Goal: Task Accomplishment & Management: Manage account settings

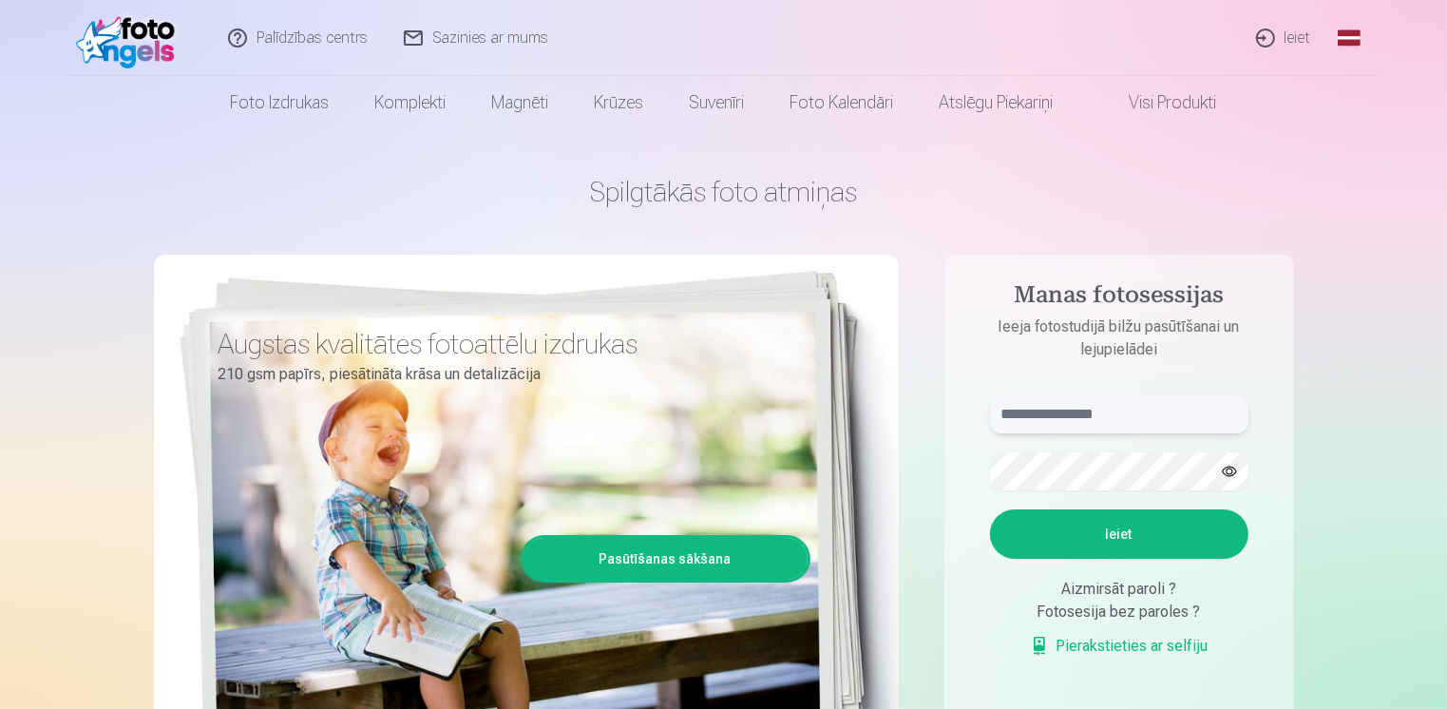
click at [1079, 417] on input "text" at bounding box center [1119, 414] width 258 height 38
type input "******"
click at [990, 509] on button "Ieiet" at bounding box center [1119, 533] width 258 height 49
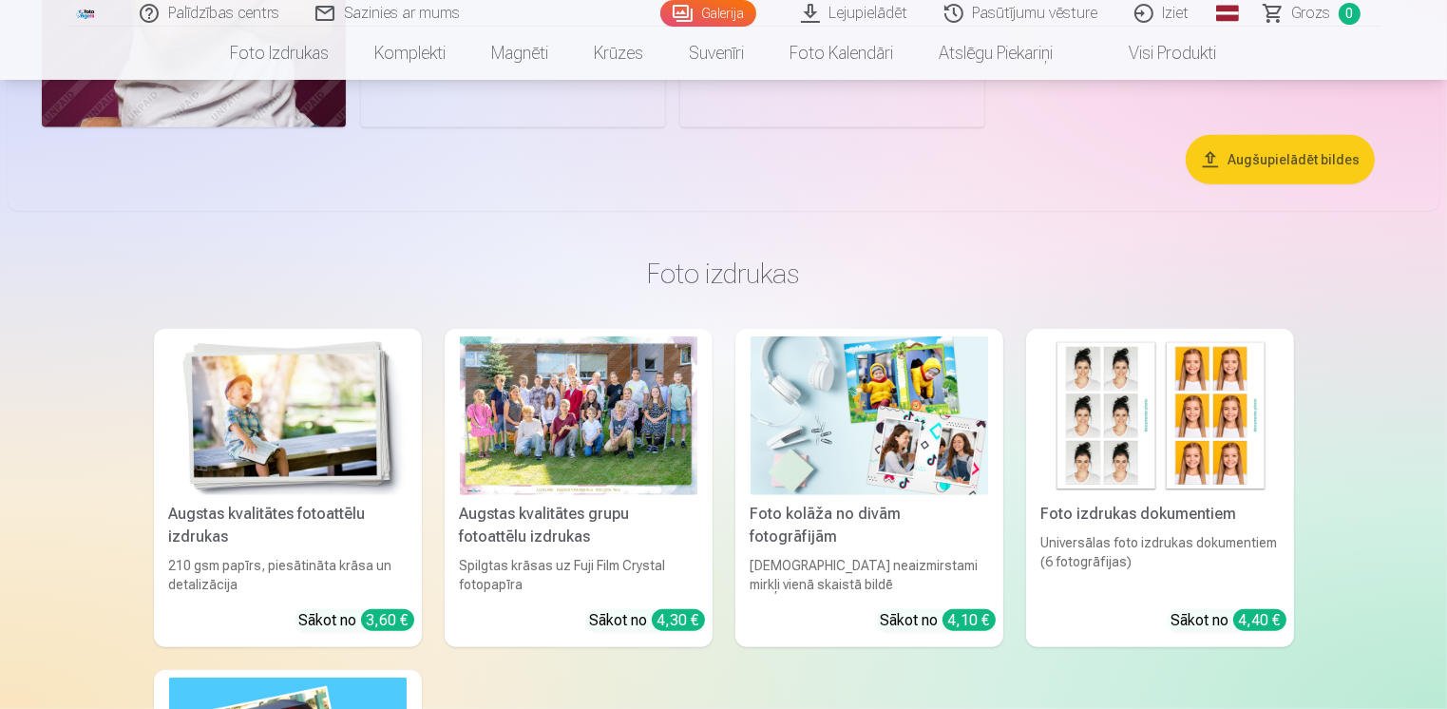
scroll to position [8741, 0]
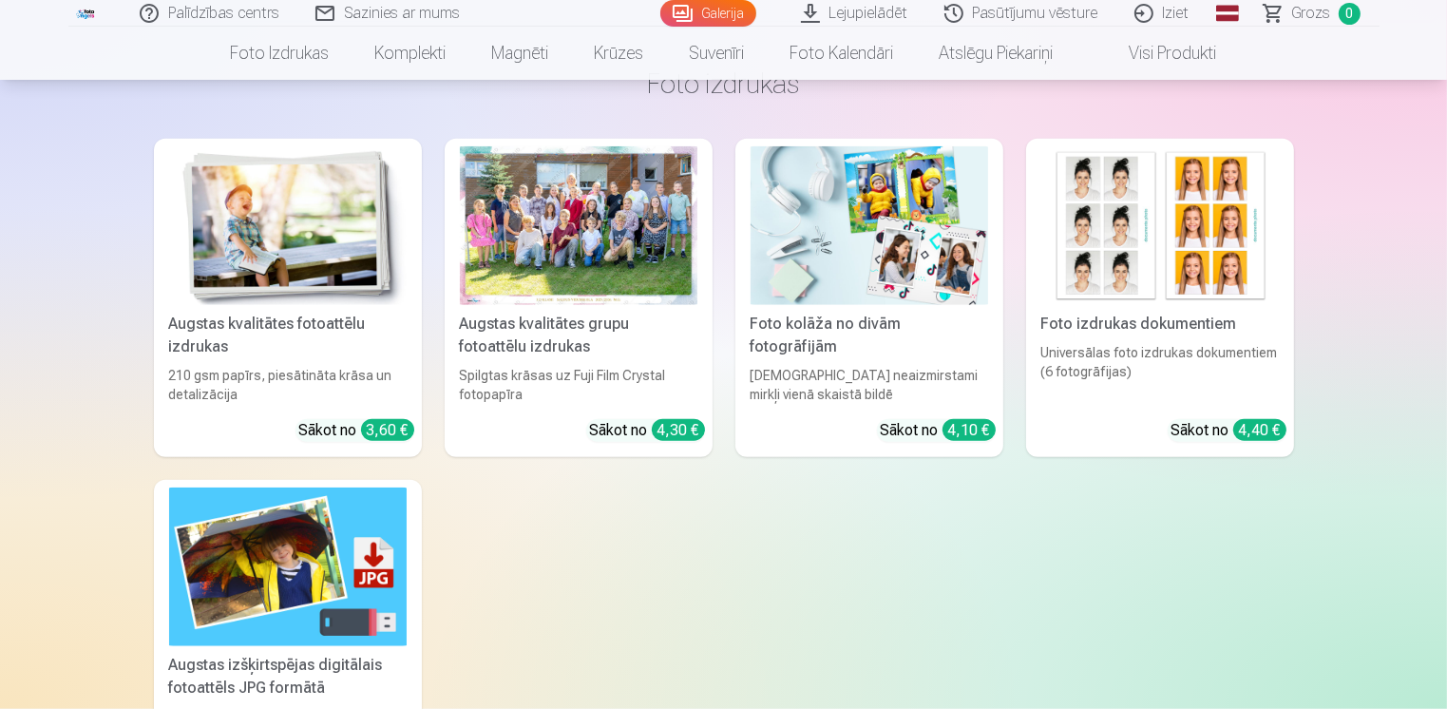
click at [596, 244] on div at bounding box center [579, 225] width 238 height 159
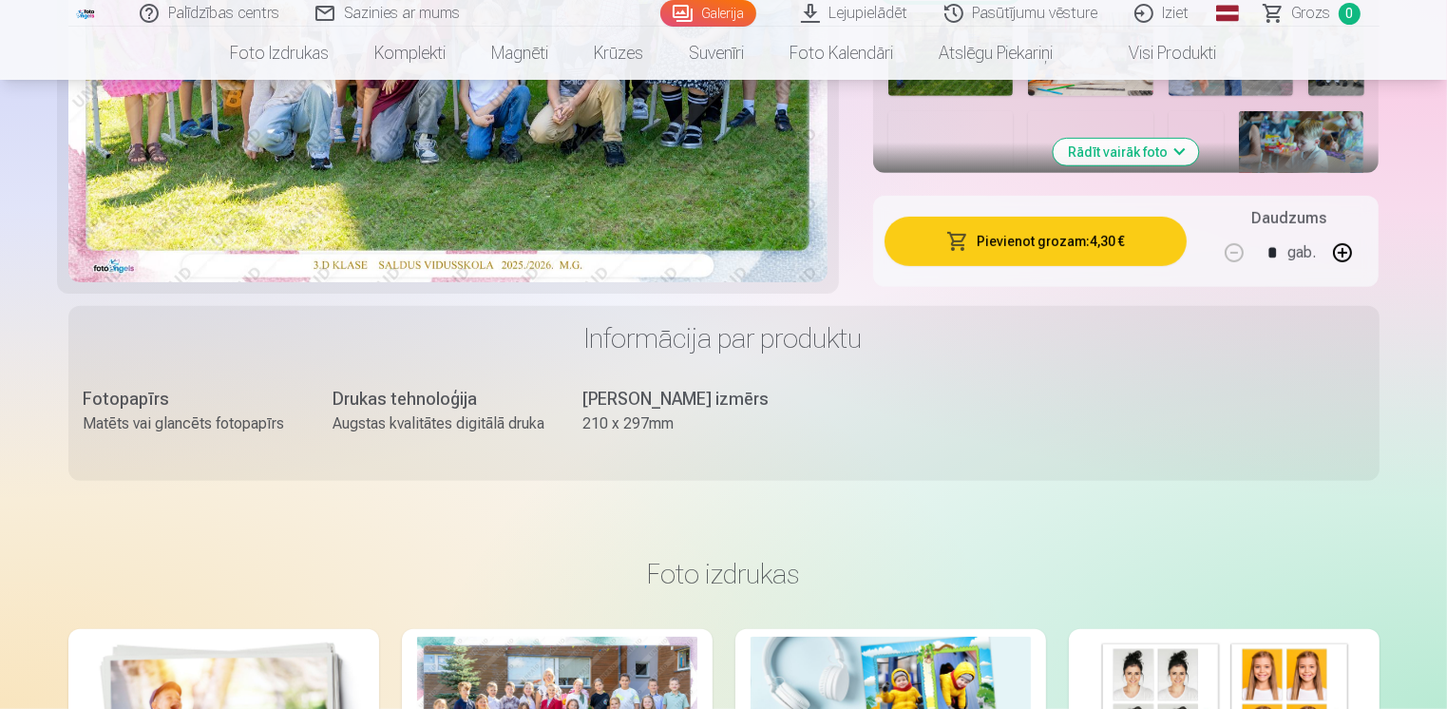
scroll to position [665, 0]
